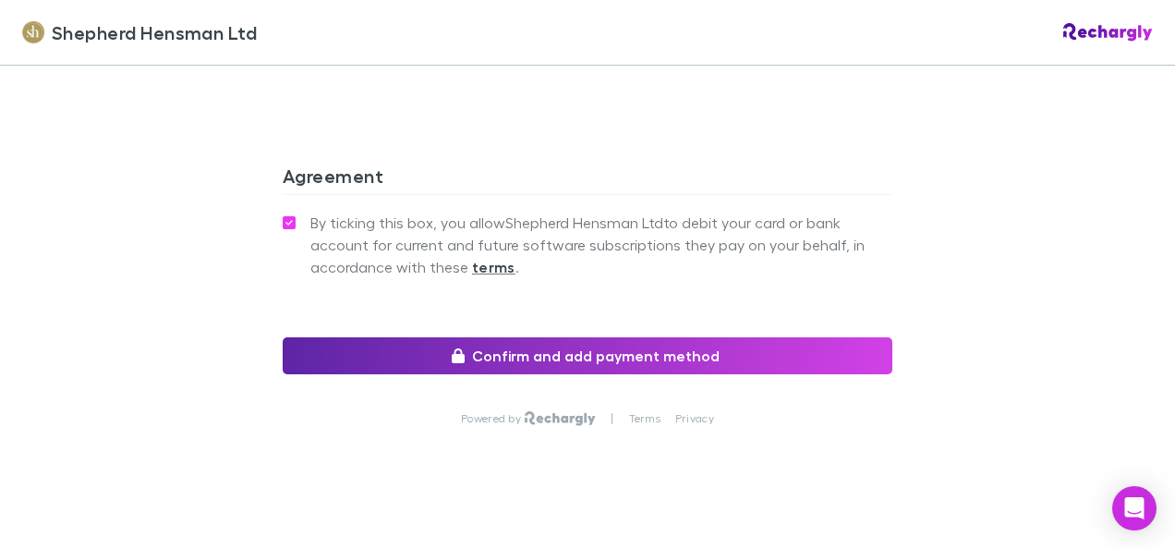
scroll to position [1851, 0]
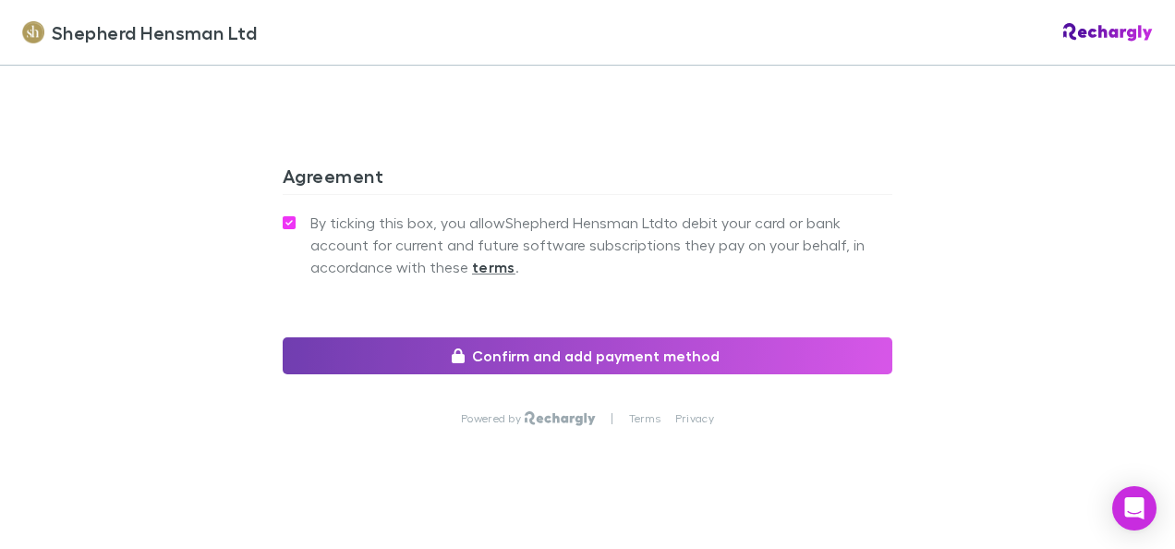
click at [570, 337] on button "Confirm and add payment method" at bounding box center [588, 355] width 610 height 37
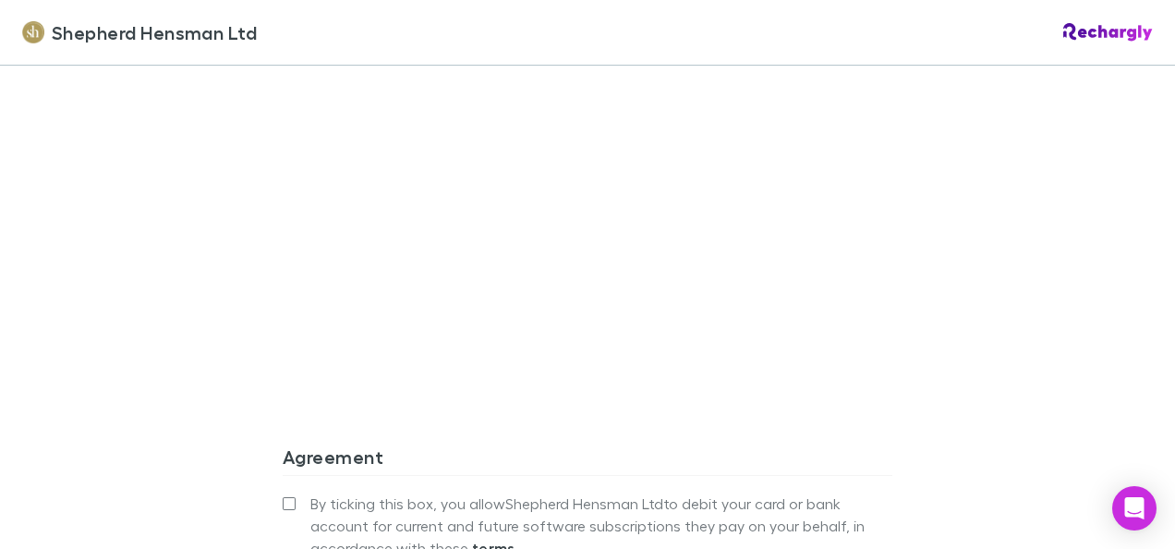
scroll to position [1755, 0]
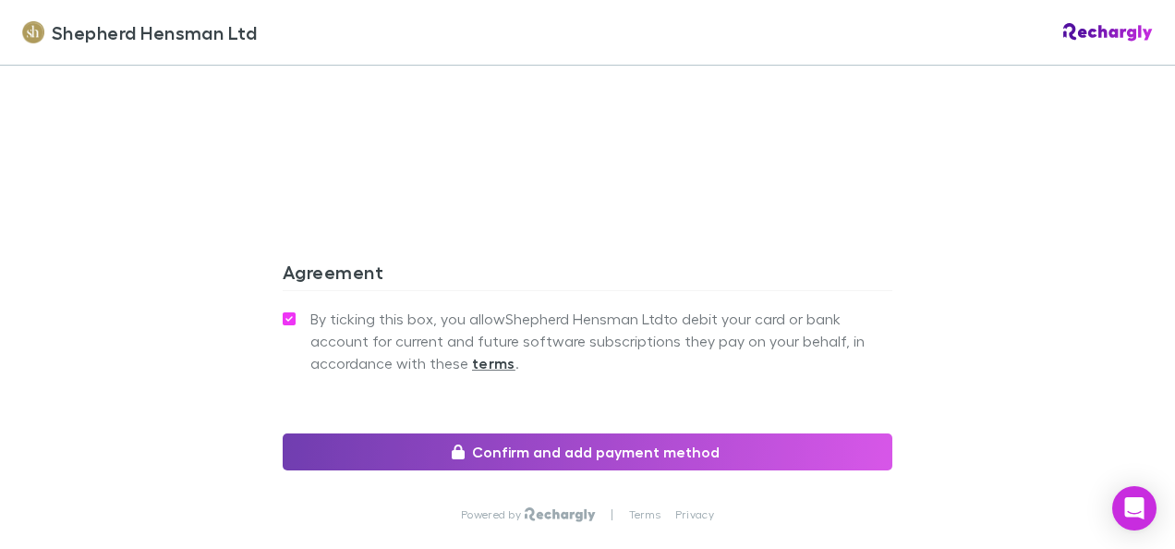
click at [547, 433] on button "Confirm and add payment method" at bounding box center [588, 451] width 610 height 37
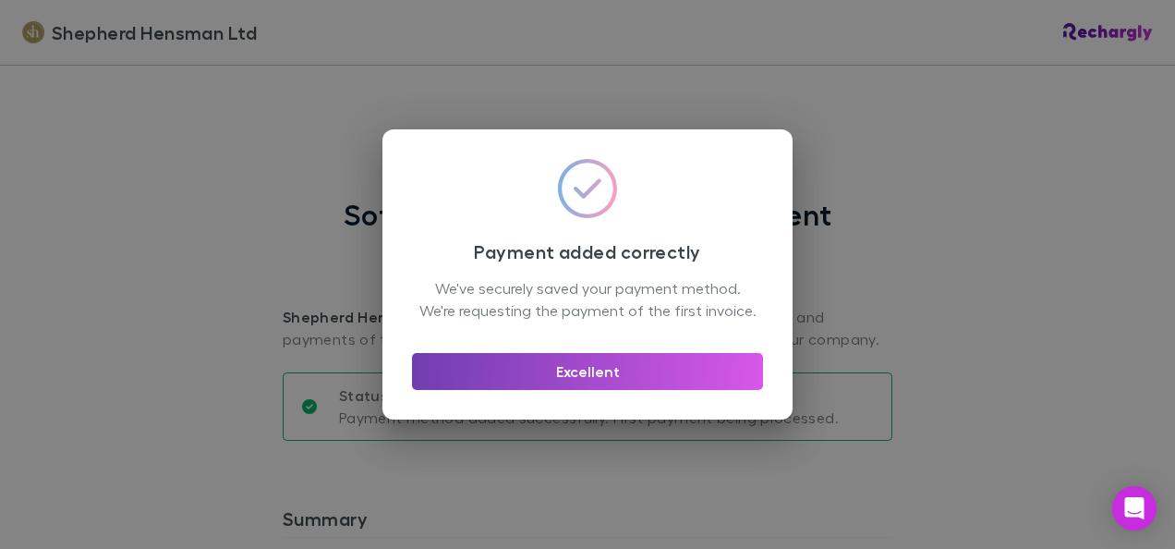
click at [595, 379] on button "Excellent" at bounding box center [587, 371] width 351 height 37
